Goal: Task Accomplishment & Management: Use online tool/utility

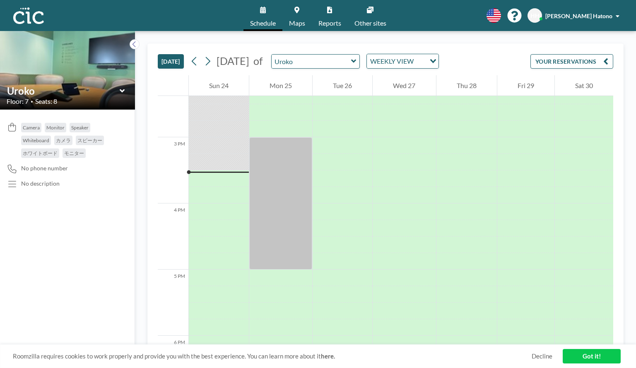
scroll to position [952, 0]
click at [356, 60] on icon at bounding box center [353, 61] width 5 height 3
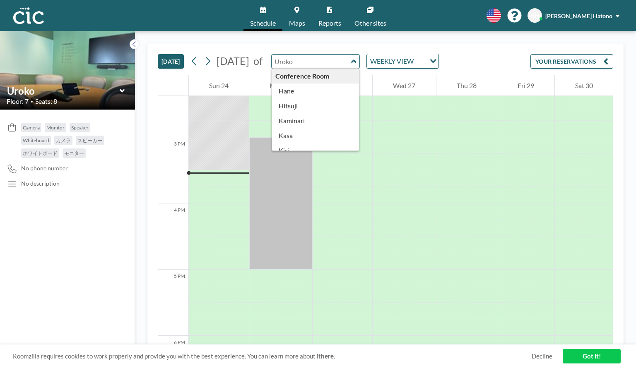
click at [356, 60] on icon at bounding box center [353, 61] width 5 height 3
type input "Uroko"
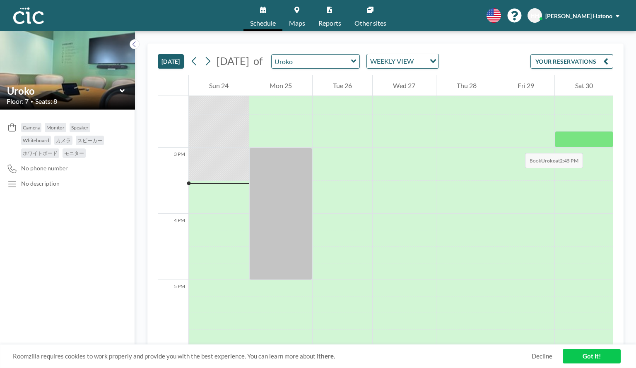
scroll to position [945, 0]
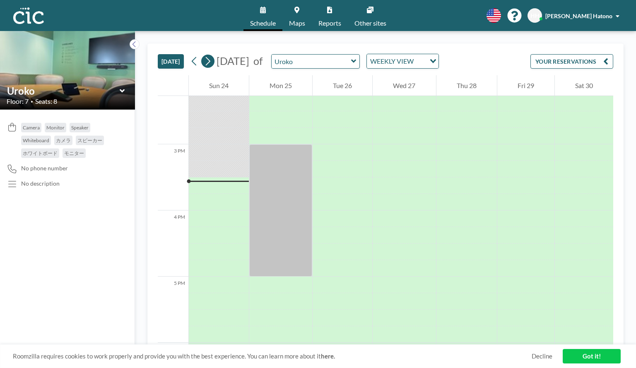
click at [208, 63] on icon at bounding box center [208, 61] width 8 height 12
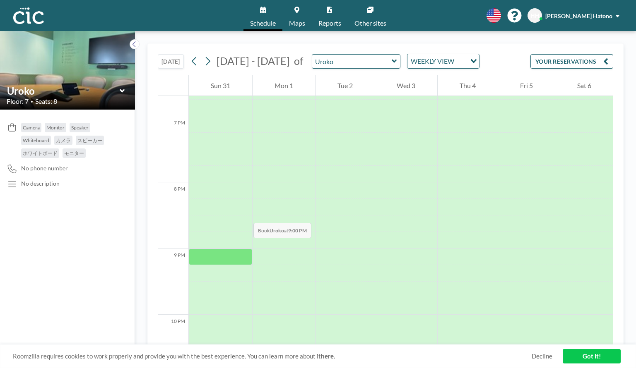
scroll to position [1303, 0]
click at [197, 62] on icon at bounding box center [194, 61] width 8 height 12
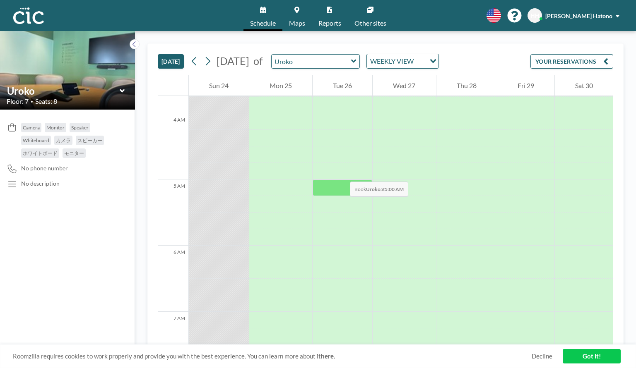
scroll to position [237, 0]
click at [351, 57] on input "text" at bounding box center [310, 62] width 79 height 14
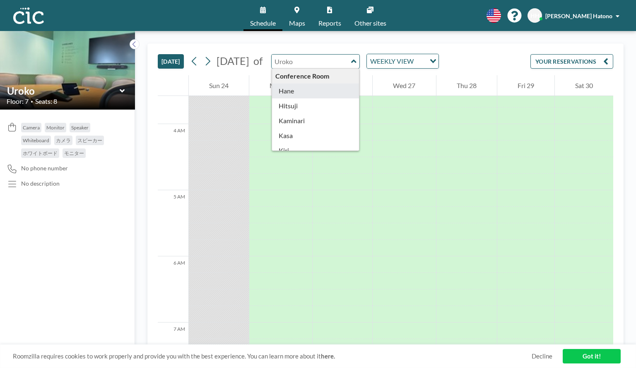
type input "Hane"
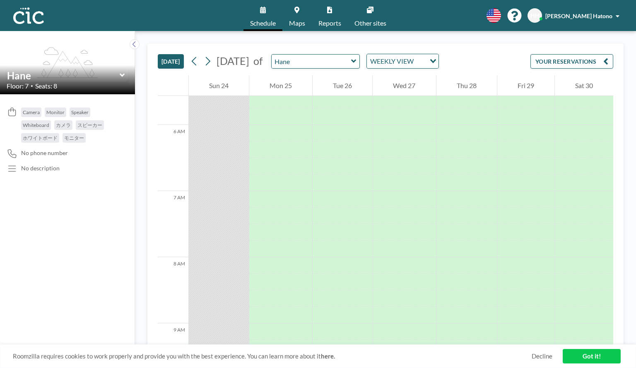
scroll to position [429, 0]
click at [351, 61] on input "text" at bounding box center [310, 62] width 79 height 14
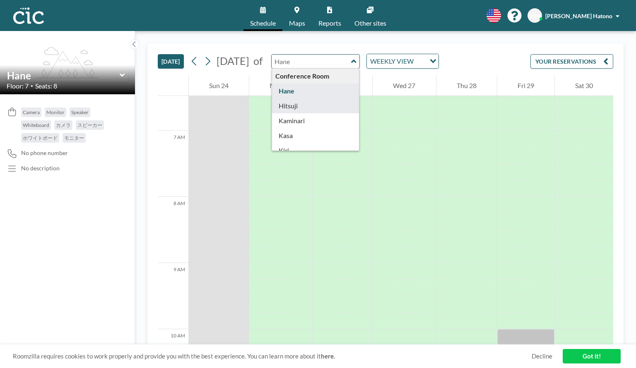
type input "Hitsuji"
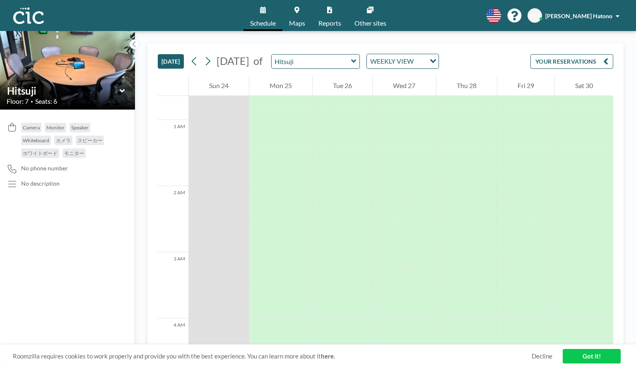
scroll to position [0, 0]
click at [351, 61] on input "text" at bounding box center [310, 62] width 79 height 14
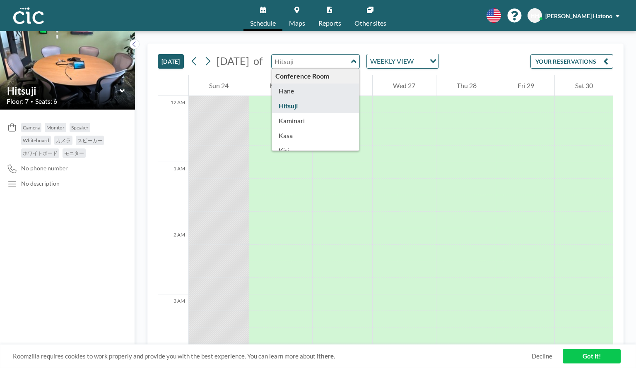
type input "Hane"
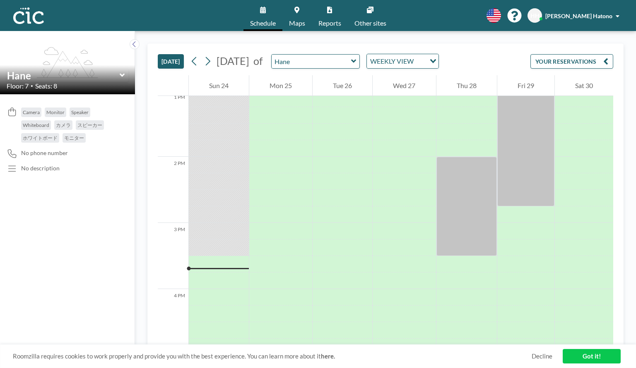
scroll to position [1010, 0]
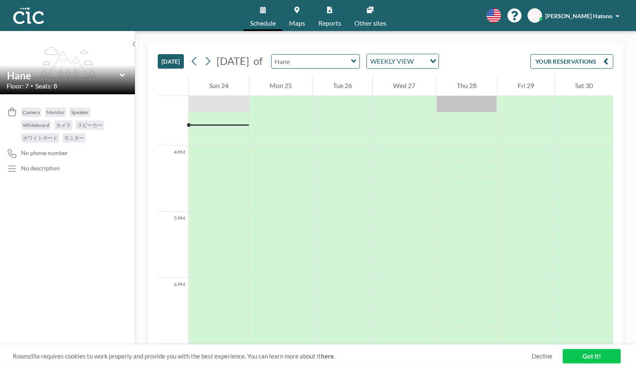
click at [351, 63] on input "text" at bounding box center [310, 62] width 79 height 14
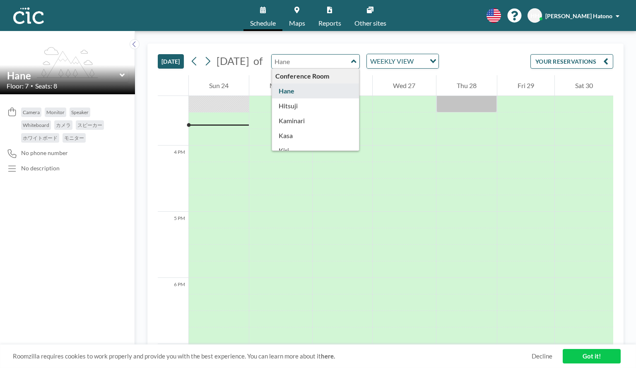
type input "Hane"
click at [357, 43] on div "TODAY August 2025 of Hane Conference Room Hane Hitsuji Kaminari Kasa Kiri Kumor…" at bounding box center [385, 199] width 501 height 337
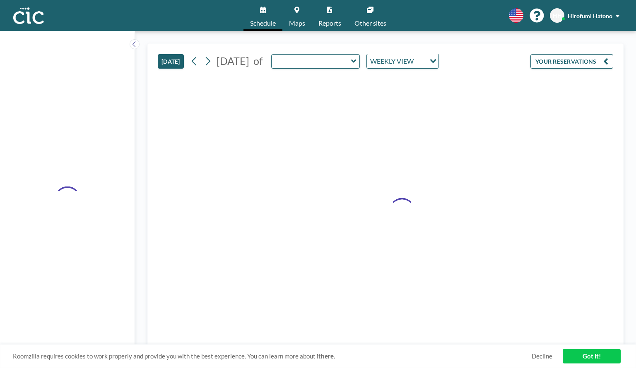
type input "Hane"
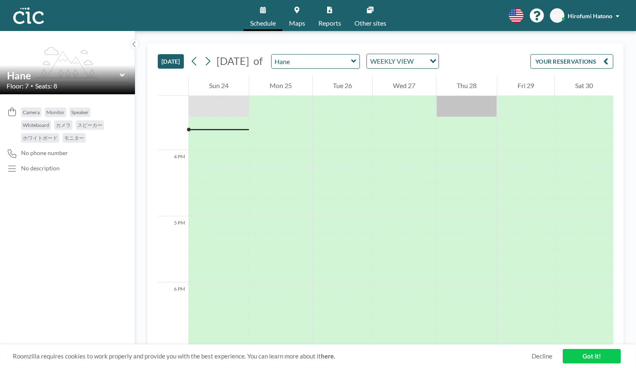
scroll to position [1010, 0]
